Goal: Task Accomplishment & Management: Use online tool/utility

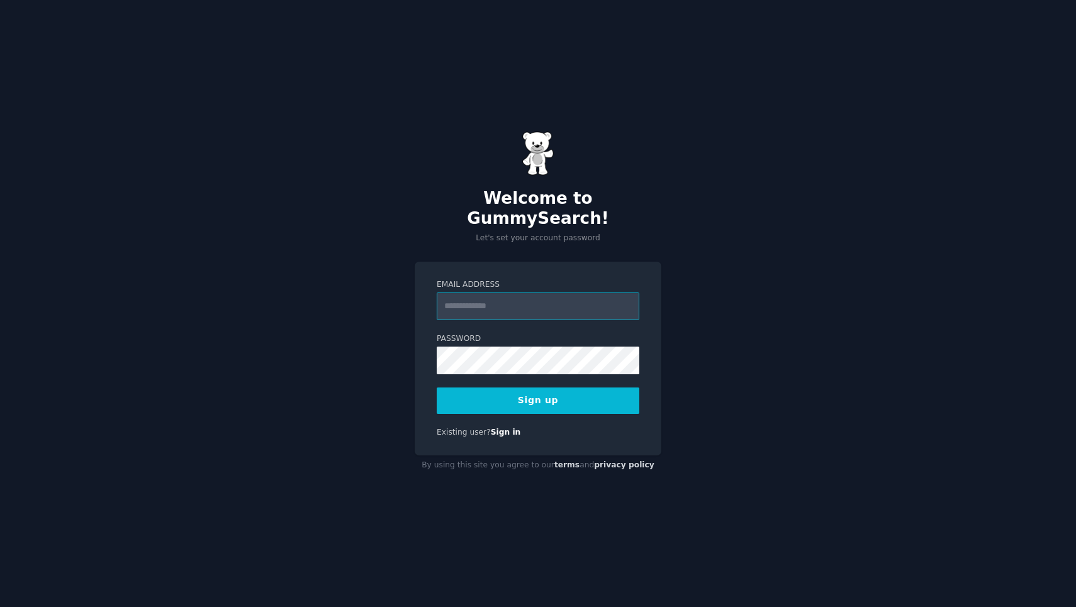
click at [527, 302] on input "Email Address" at bounding box center [538, 307] width 203 height 28
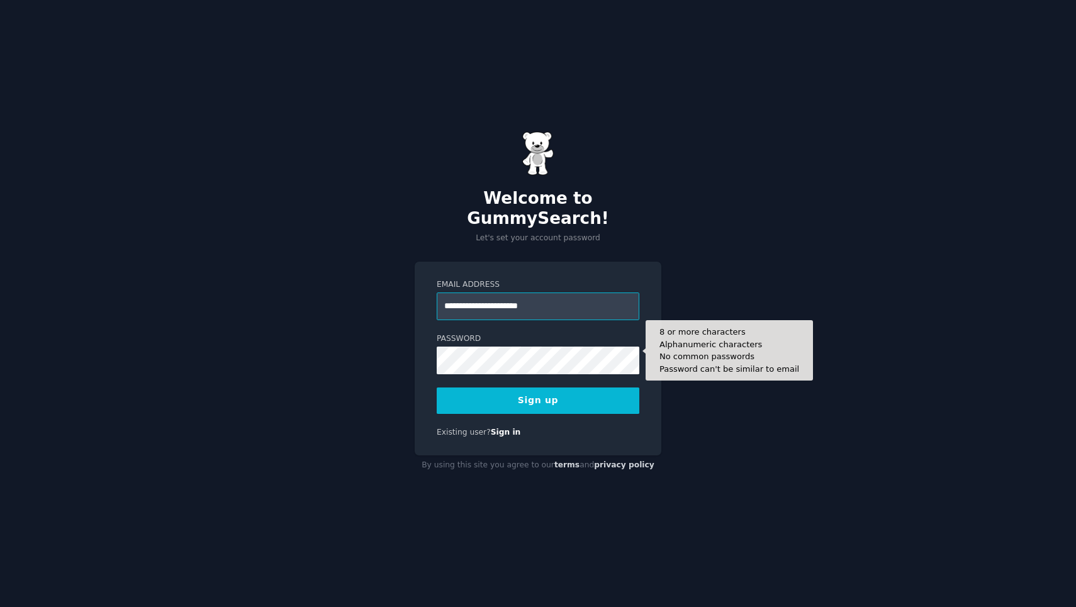
type input "**********"
click at [487, 364] on form "**********" at bounding box center [538, 346] width 203 height 135
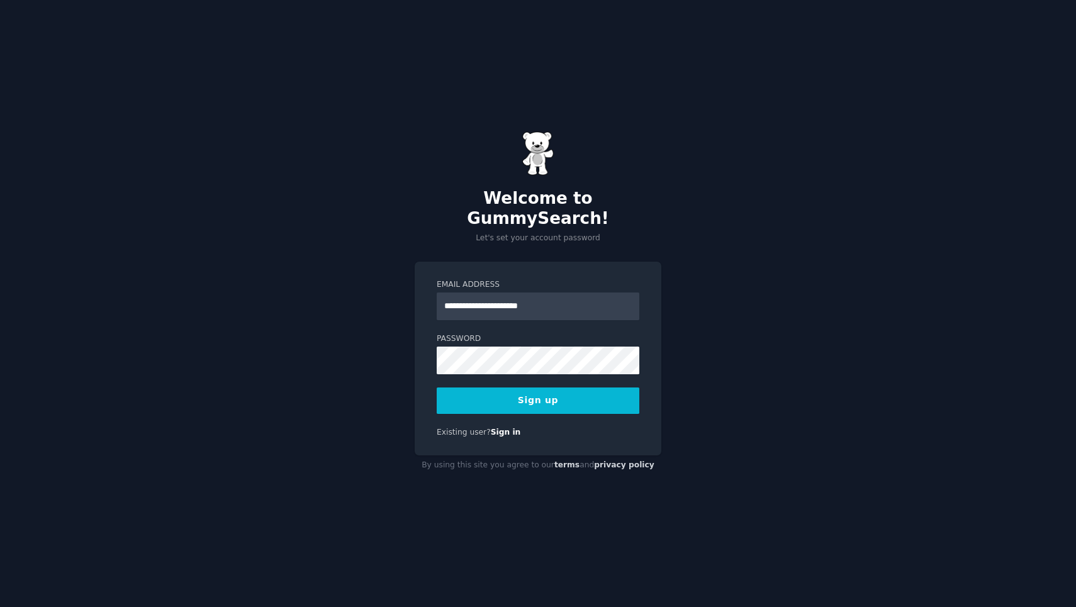
click at [398, 391] on div "**********" at bounding box center [538, 303] width 1076 height 607
click at [543, 390] on button "Sign up" at bounding box center [538, 401] width 203 height 26
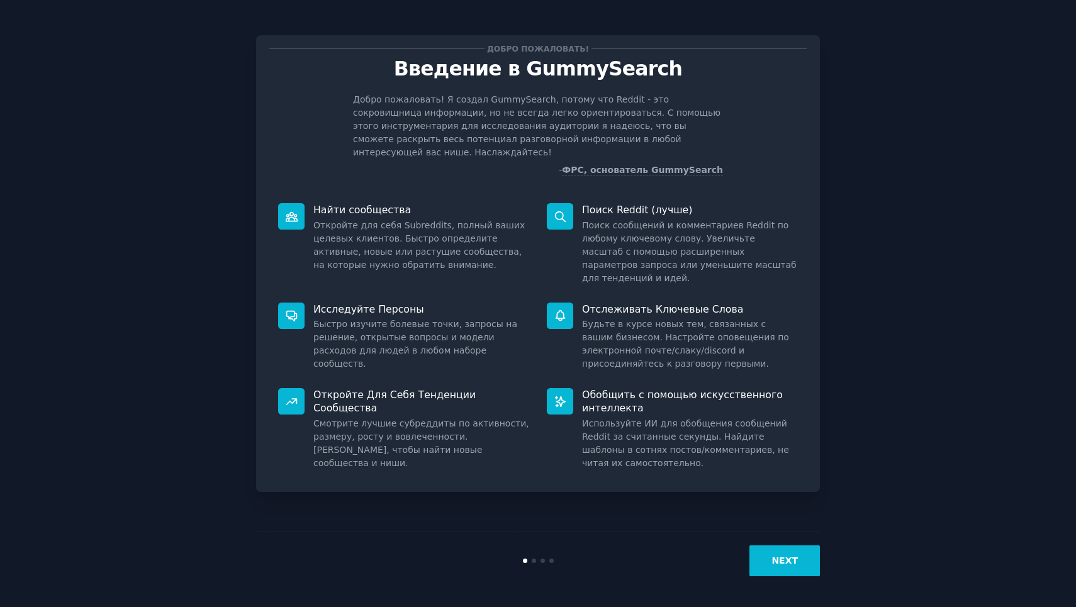
click at [770, 564] on button "NEXT" at bounding box center [785, 561] width 70 height 31
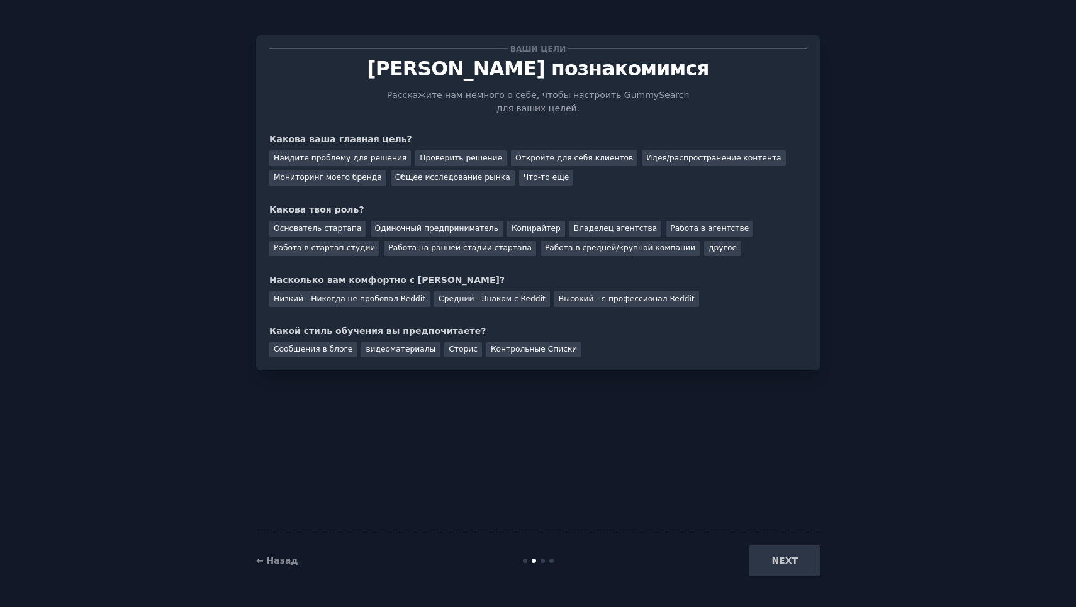
click at [769, 564] on div "NEXT" at bounding box center [726, 561] width 188 height 31
click at [776, 553] on div "NEXT" at bounding box center [726, 561] width 188 height 31
click at [456, 297] on div "Средний - Знаком с Reddit" at bounding box center [492, 299] width 116 height 16
click at [391, 297] on div "Низкий - Никогда не пробовал Reddit" at bounding box center [349, 299] width 160 height 16
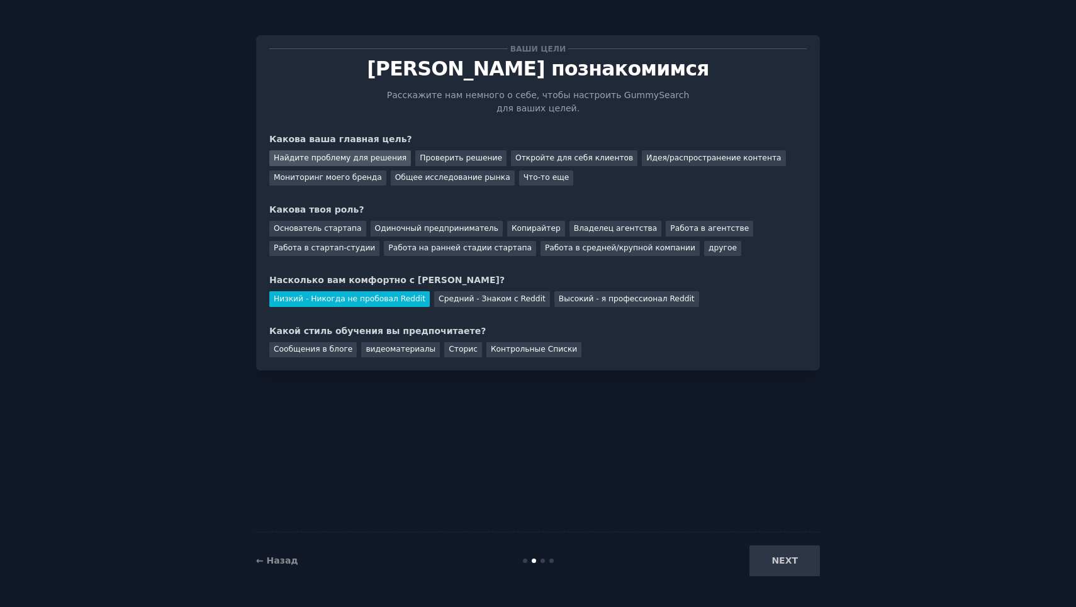
click at [381, 162] on div "Найдите проблему для решения" at bounding box center [340, 158] width 142 height 16
click at [448, 163] on div "Проверить решение" at bounding box center [460, 158] width 91 height 16
click at [434, 231] on div "Одиночный предприниматель" at bounding box center [437, 229] width 132 height 16
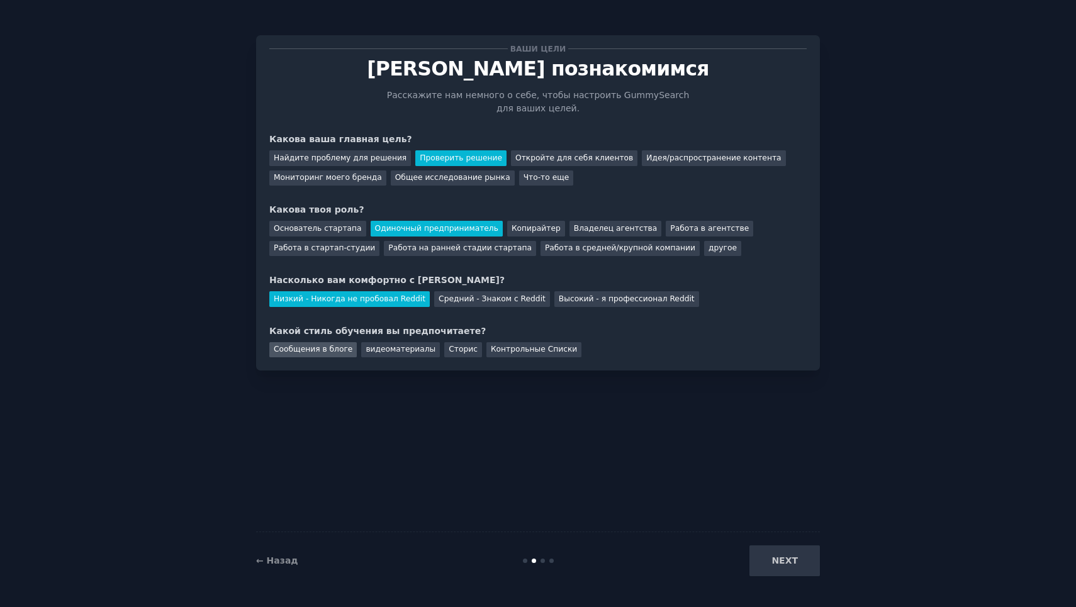
click at [332, 347] on div "Сообщения в блоге" at bounding box center [312, 350] width 87 height 16
click at [770, 560] on button "NEXT" at bounding box center [785, 561] width 70 height 31
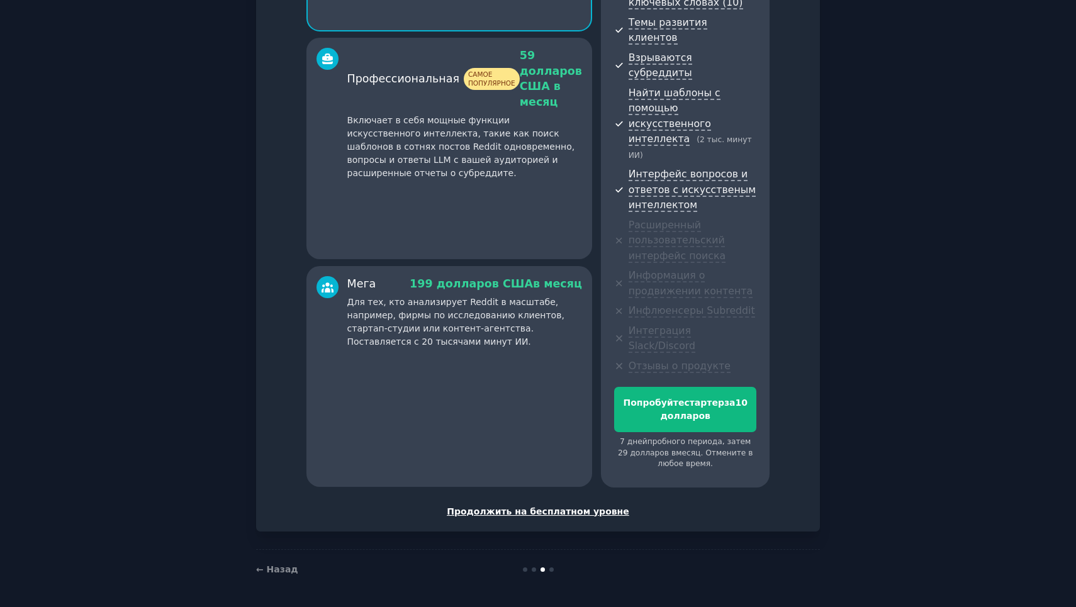
scroll to position [352, 0]
click at [529, 510] on div "Продолжить на бесплатном уровне" at bounding box center [537, 511] width 537 height 13
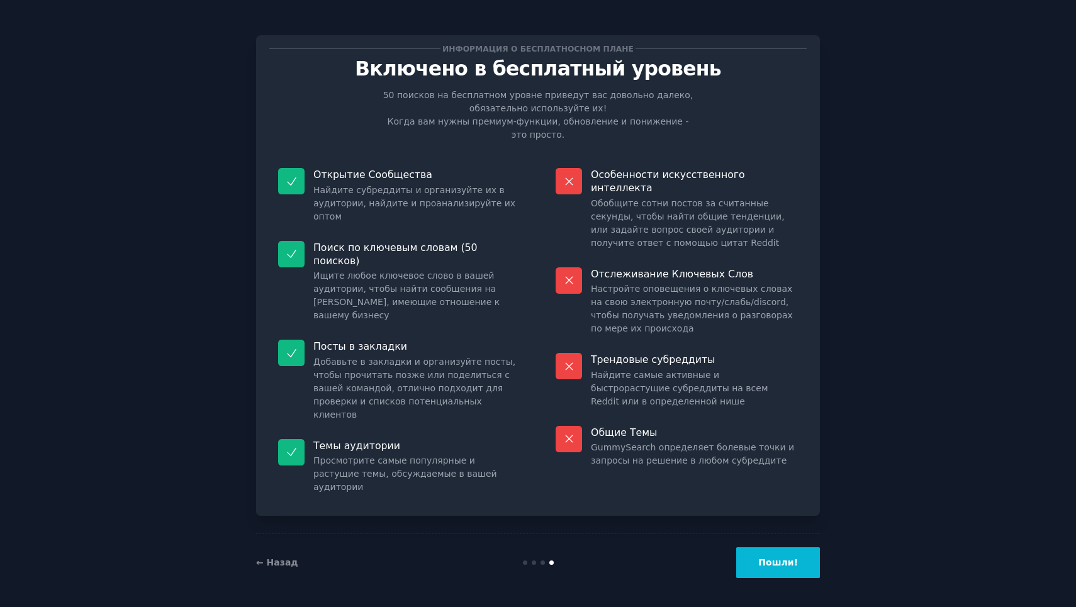
click at [775, 560] on button "Пошли!" at bounding box center [778, 562] width 84 height 31
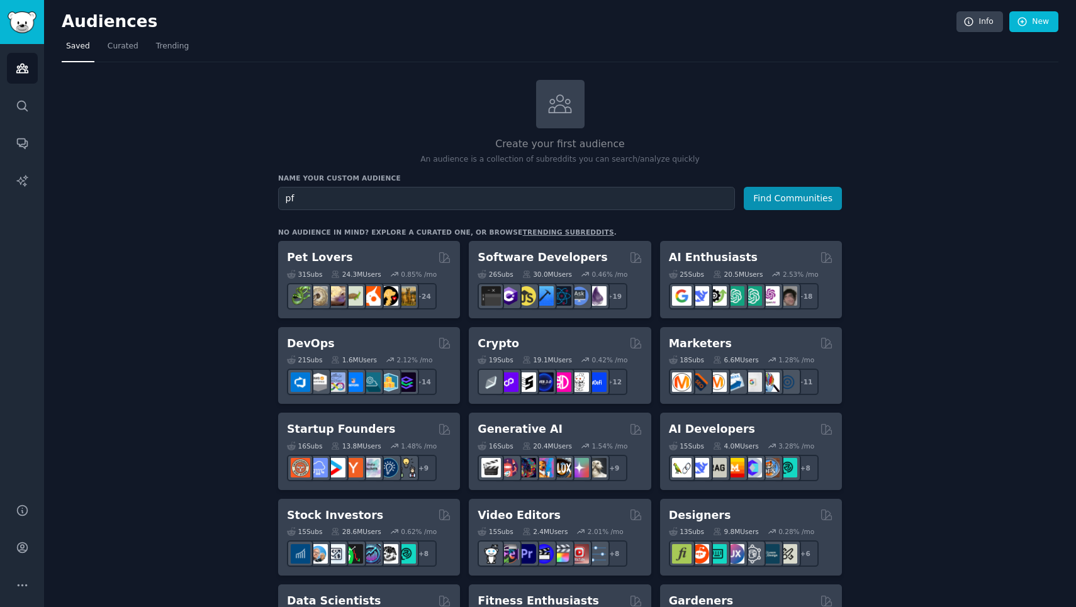
type input "p"
type input "закупки"
click at [763, 199] on button "Find Communities" at bounding box center [793, 198] width 98 height 23
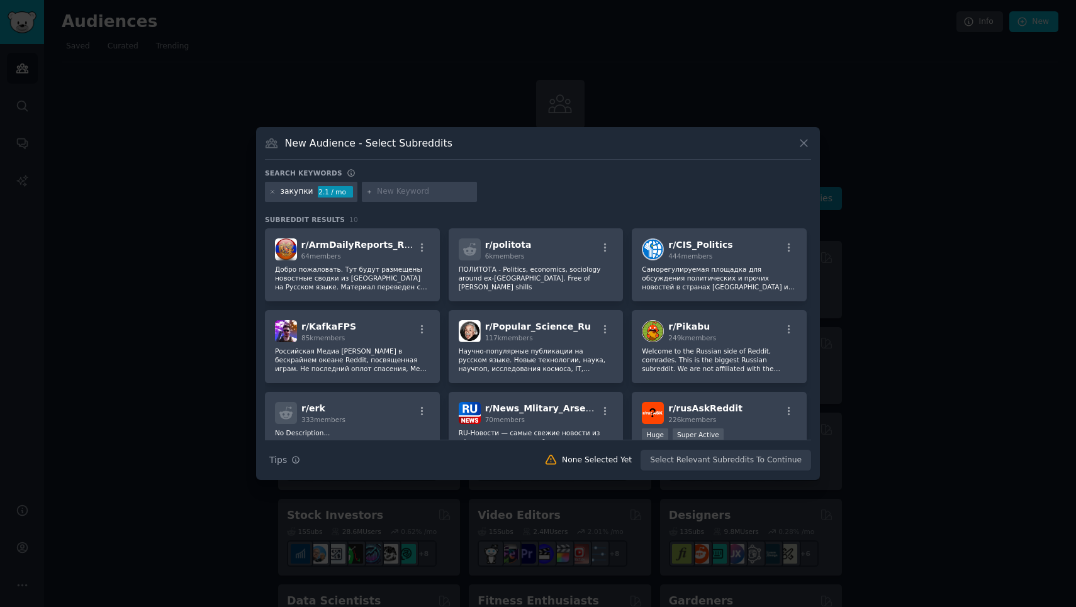
click at [390, 196] on input "text" at bounding box center [425, 191] width 96 height 11
type input "сводная таблица"
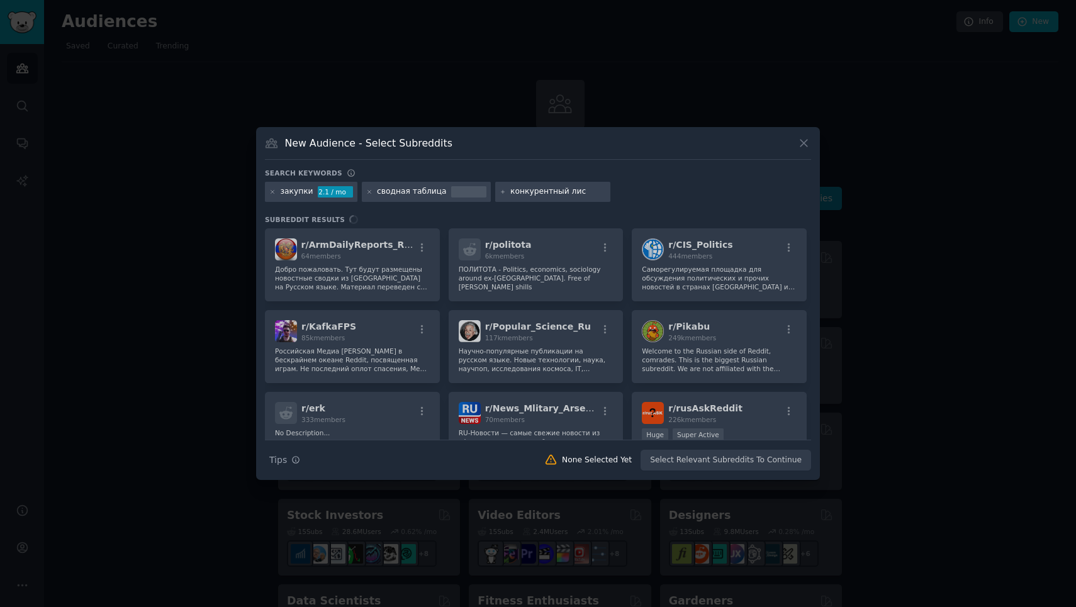
type input "конкурентный лист"
click at [673, 464] on div "Search Tips Tips None Selected Yet Select Relevant Subreddits To Continue" at bounding box center [538, 455] width 546 height 31
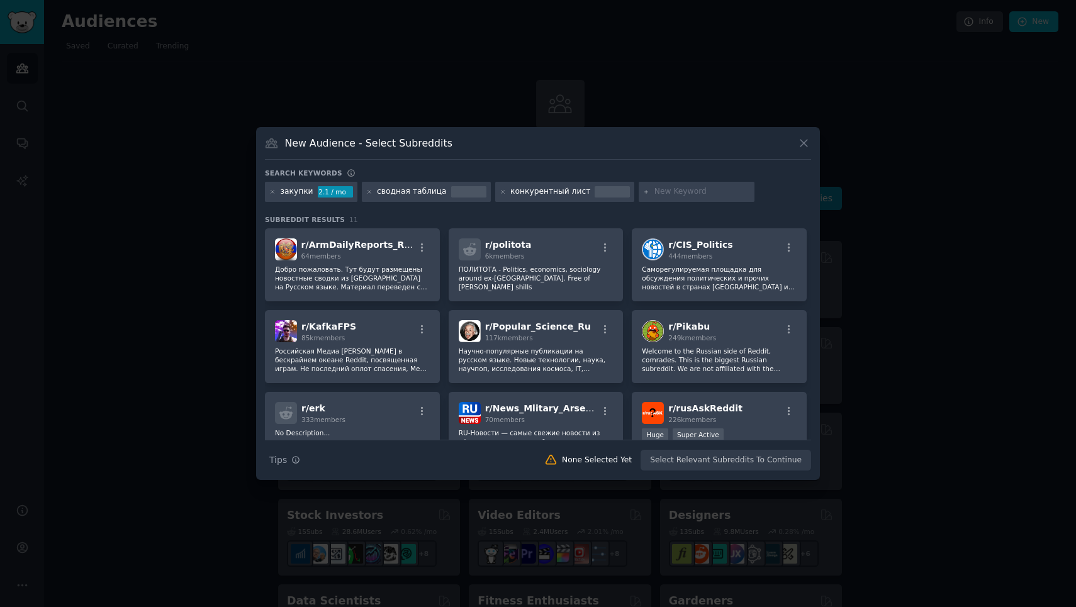
click at [711, 461] on div "Search Tips Tips None Selected Yet Select Relevant Subreddits To Continue" at bounding box center [538, 455] width 546 height 31
click at [408, 260] on div "64 members" at bounding box center [357, 256] width 113 height 9
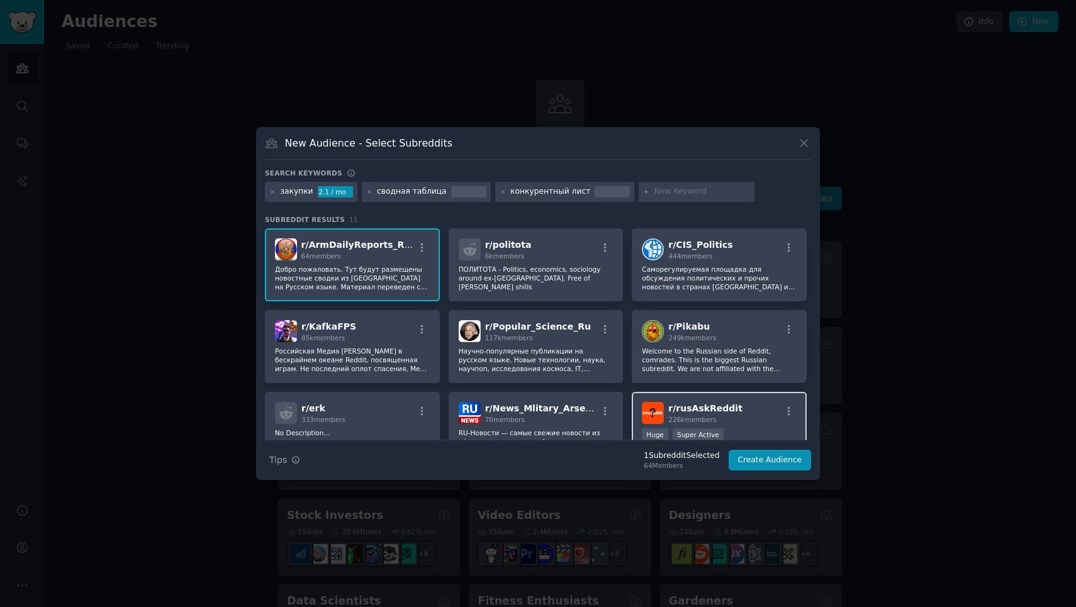
click at [707, 412] on span "r/ rusAskReddit" at bounding box center [705, 408] width 74 height 10
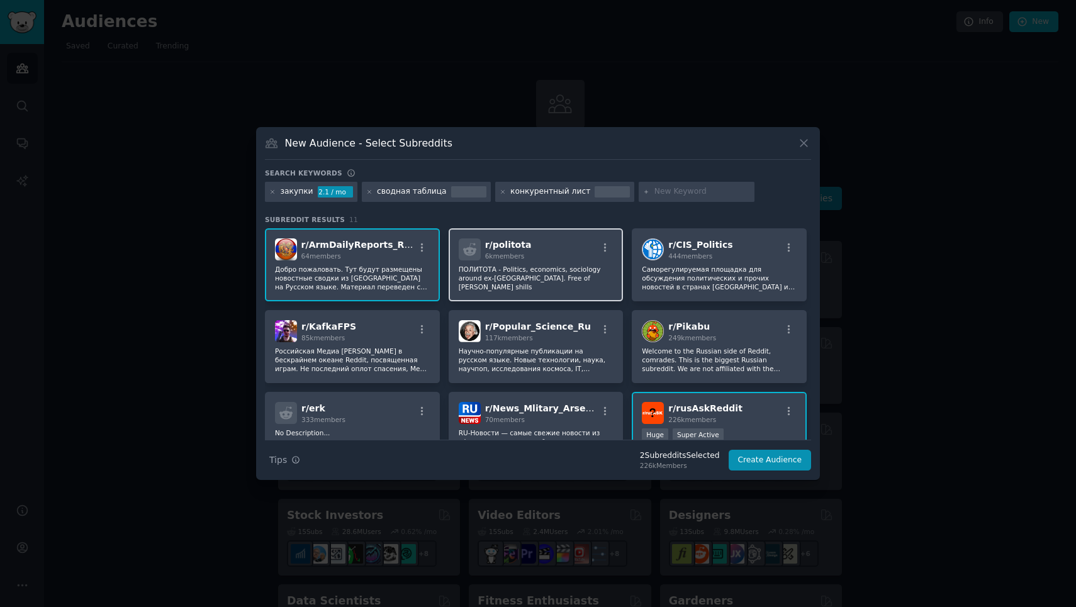
click at [537, 237] on div "r/ politota 6k members ПОЛИТОТА - Politics, economics, sociology around ex-USSR…" at bounding box center [536, 264] width 175 height 73
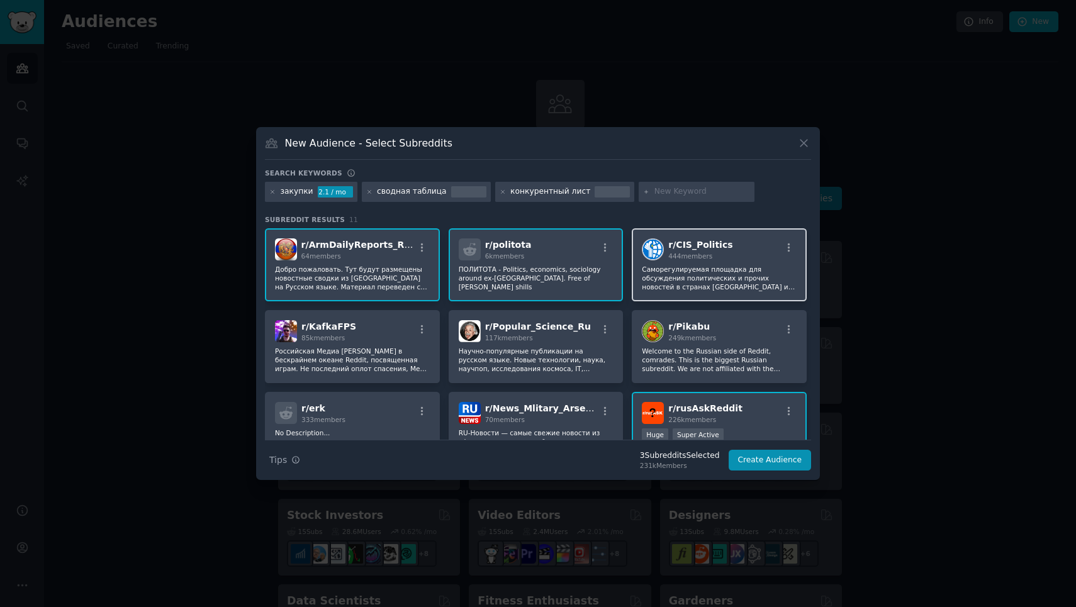
click at [714, 276] on p "Саморегулируемая площадка для обсуждения политических и прочих новостей в стран…" at bounding box center [719, 278] width 155 height 26
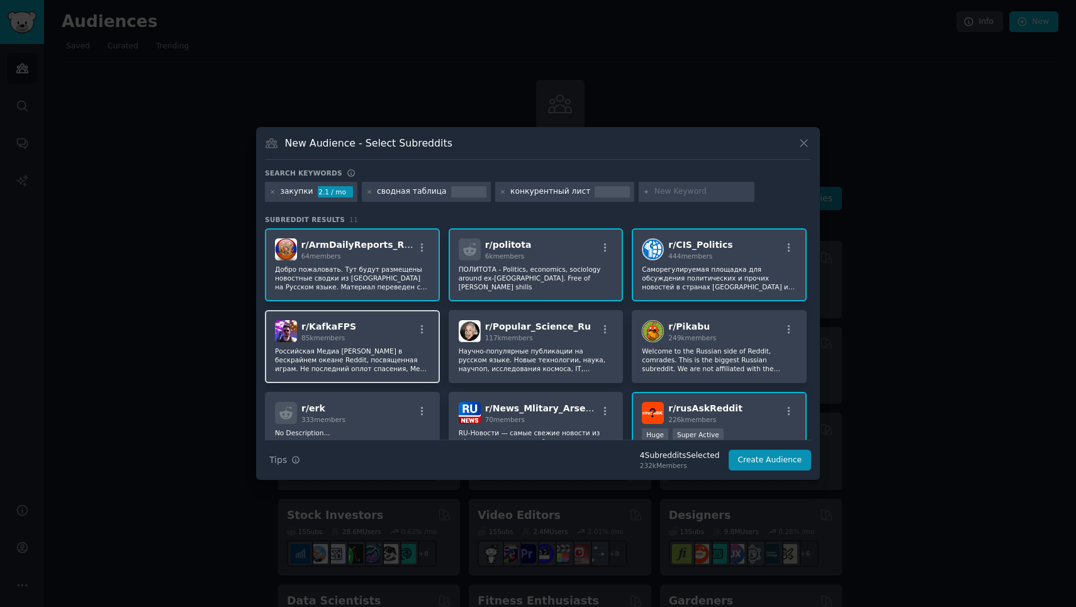
click at [378, 357] on p "Российская Медиа Кибер Цитадель в бескрайнем океане Reddit, посвященная играм. …" at bounding box center [352, 360] width 155 height 26
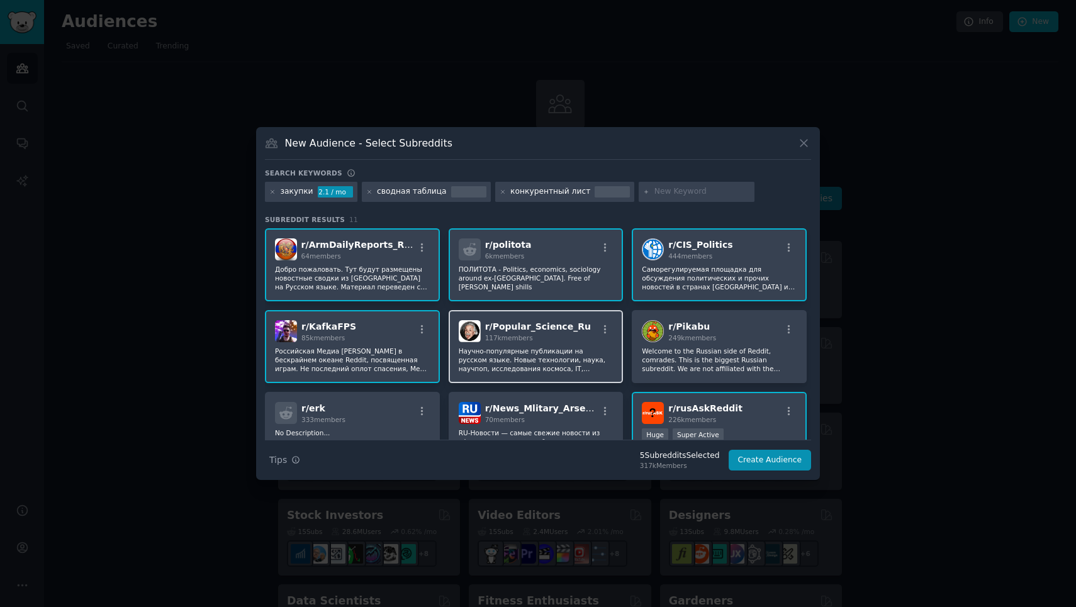
click at [529, 357] on p "Научно-популярные публикации на русском языке. Новые технологии, наука, научпоп…" at bounding box center [536, 360] width 155 height 26
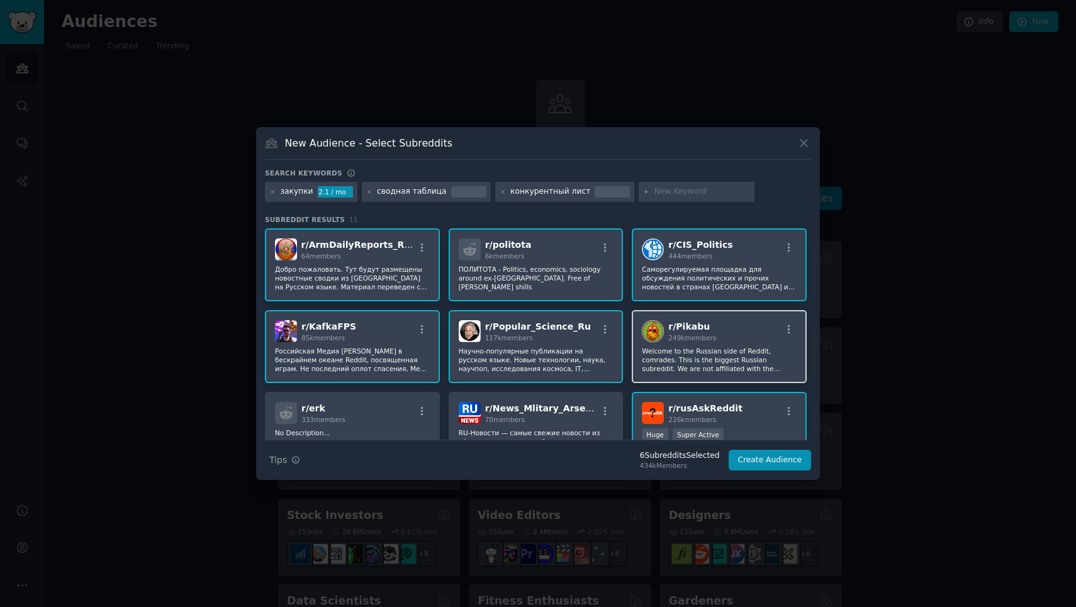
click at [701, 357] on p "Welcome to the Russian side of Reddit, comrades. This is the biggest Russian su…" at bounding box center [719, 360] width 155 height 26
click at [698, 400] on div "r/ rusAskReddit 226k members >= 95th percentile for submissions / day Huge Supe…" at bounding box center [719, 436] width 175 height 89
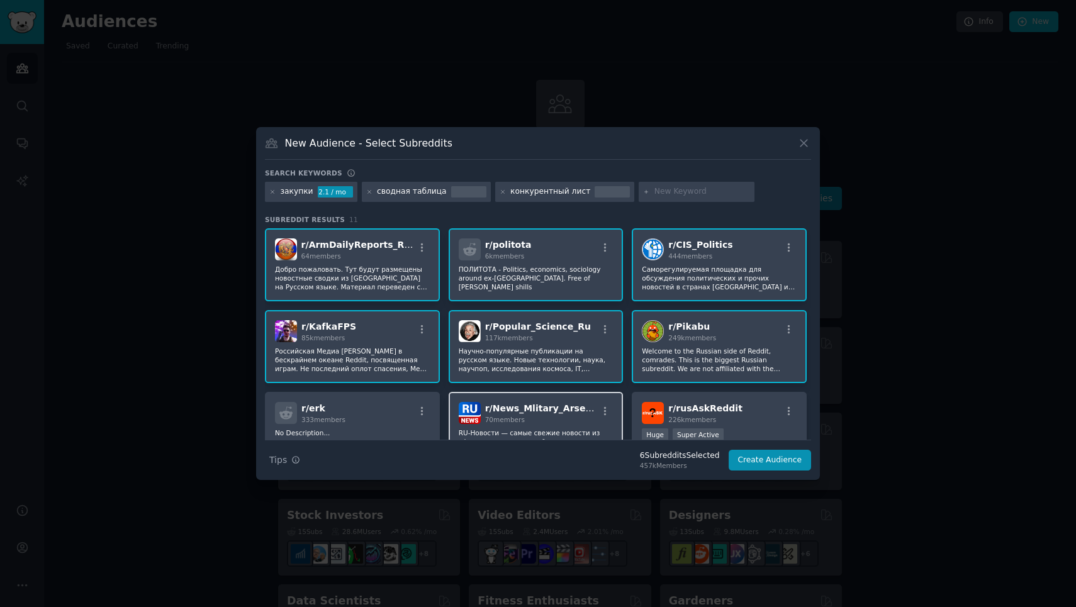
click at [546, 405] on span "r/ News_Mlitary_Arsenal" at bounding box center [543, 408] width 116 height 10
click at [367, 405] on div "r/ erk 333 members" at bounding box center [352, 413] width 155 height 22
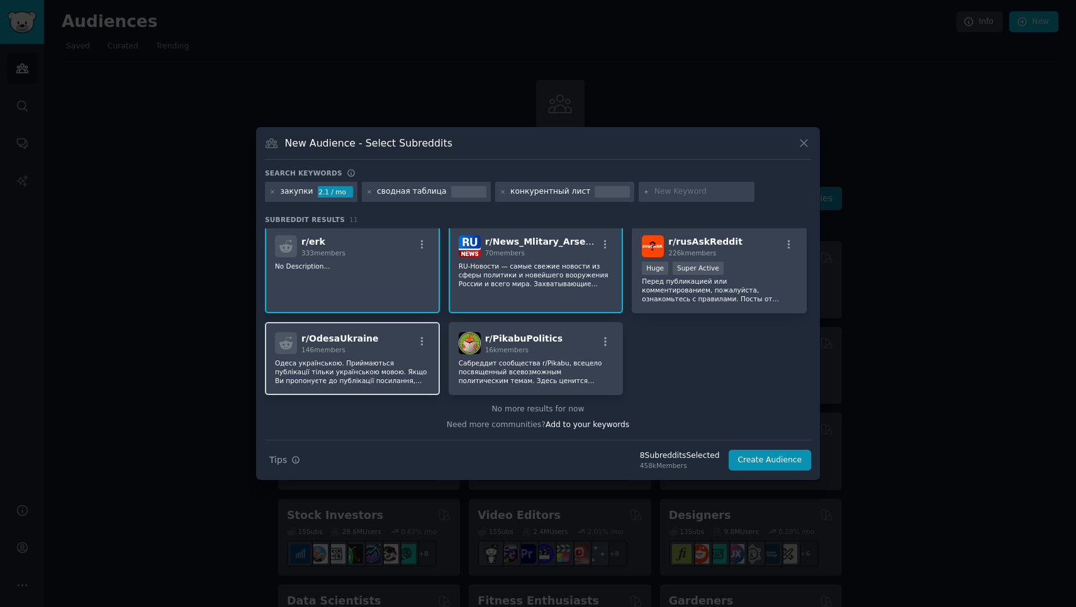
scroll to position [166, 0]
click at [394, 356] on div "r/ OdesaUkraine 146 members Одеса українською. Приймаються публікації тільки ук…" at bounding box center [352, 359] width 175 height 73
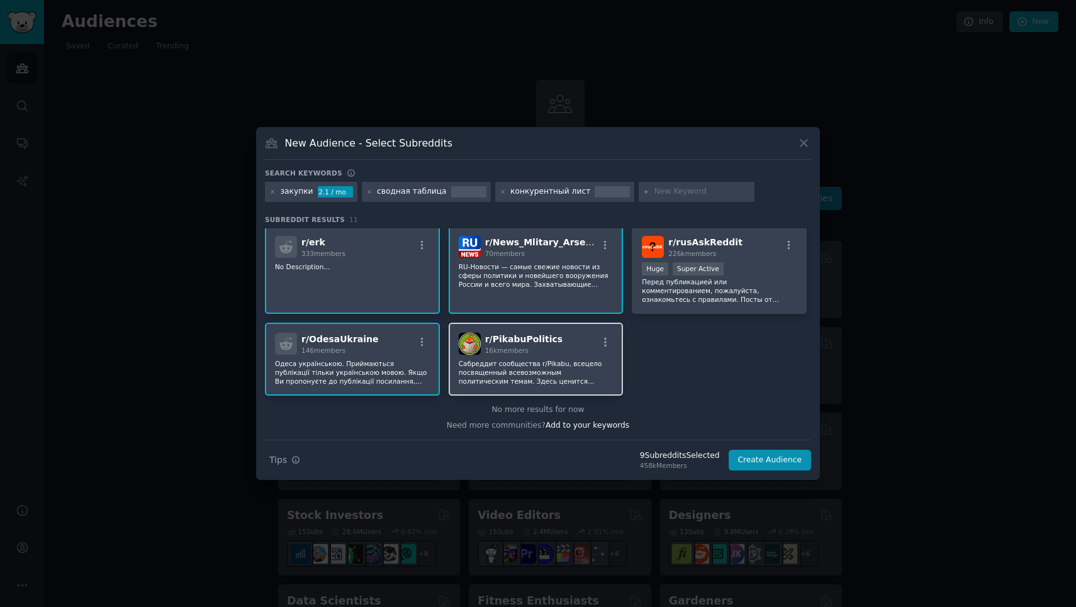
click at [513, 356] on div "r/ PikabuPolitics 16k members Сабреддит сообщества r/Pikabu, всецело посвященны…" at bounding box center [536, 359] width 175 height 73
click at [774, 458] on button "Create Audience" at bounding box center [770, 460] width 83 height 21
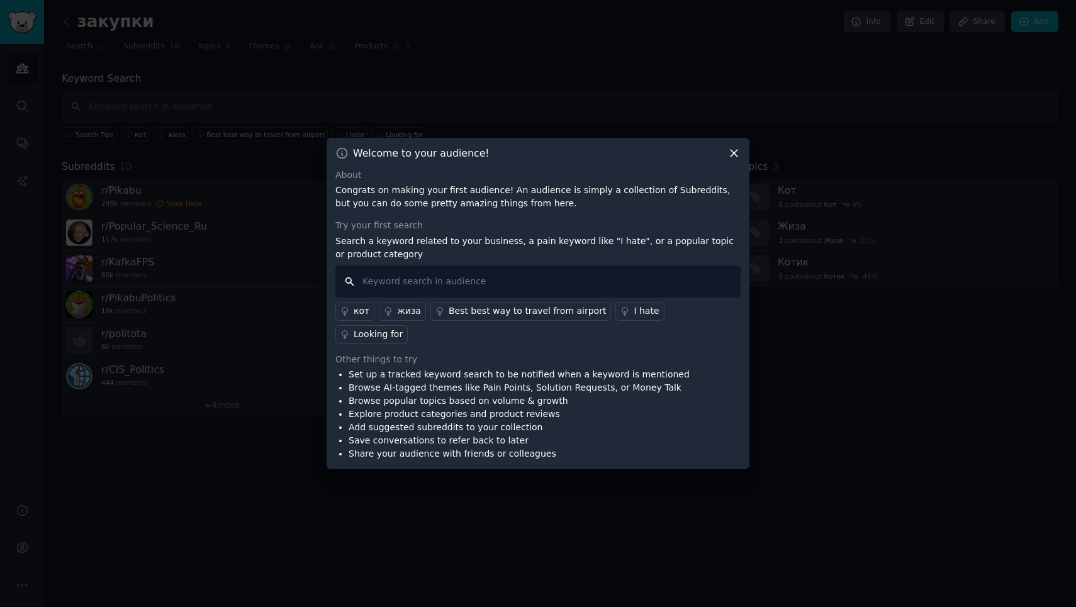
click at [466, 294] on input "text" at bounding box center [537, 282] width 405 height 32
click at [733, 157] on icon at bounding box center [734, 153] width 7 height 7
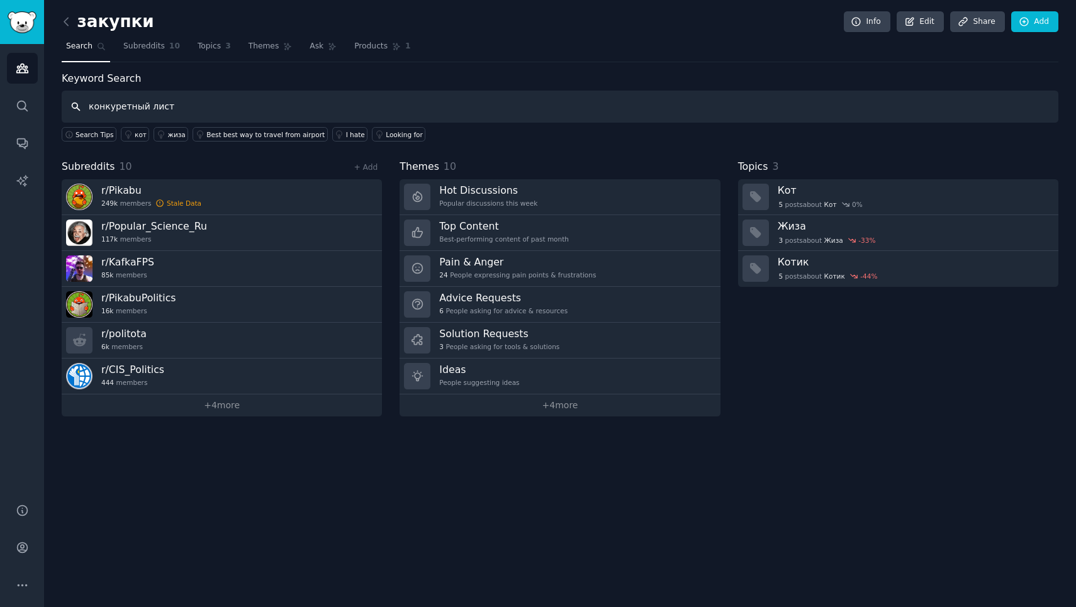
type input "конкуретный лист"
